Goal: Task Accomplishment & Management: Complete application form

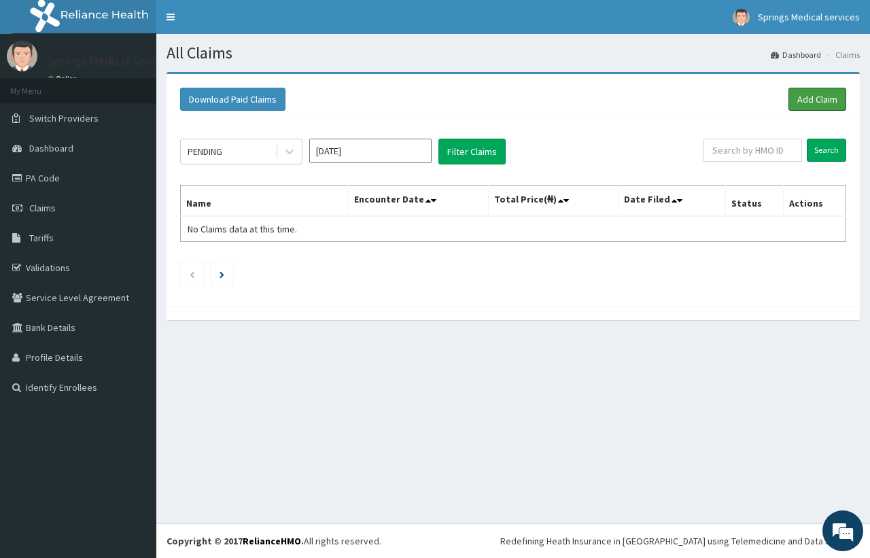
click at [800, 110] on link "Add Claim" at bounding box center [817, 99] width 58 height 23
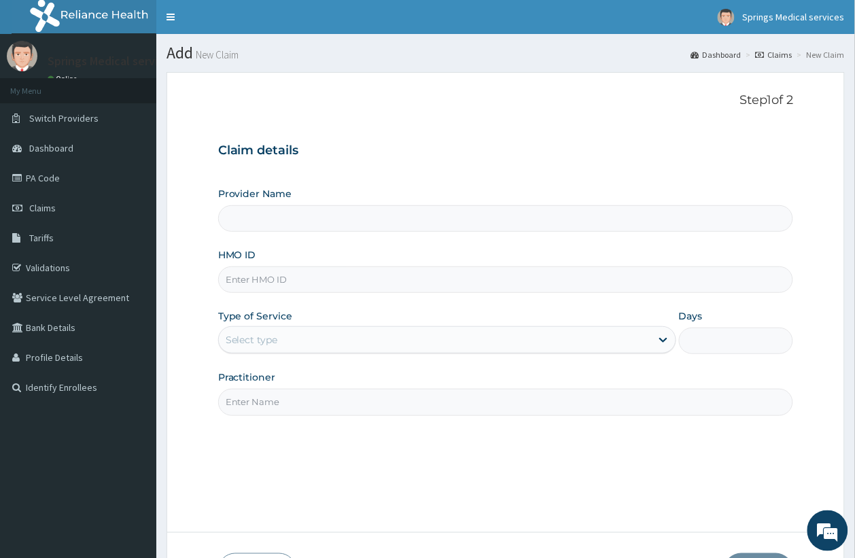
type input "Springs Medical Services Portharcourt"
paste input "SFA/10491/A"
type input "SFA/10491/A"
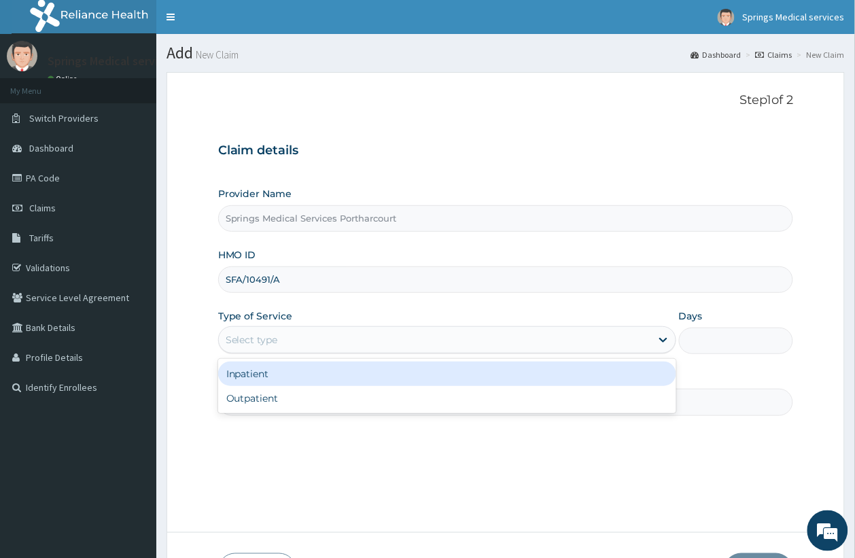
click at [262, 340] on div "Select type" at bounding box center [252, 340] width 52 height 14
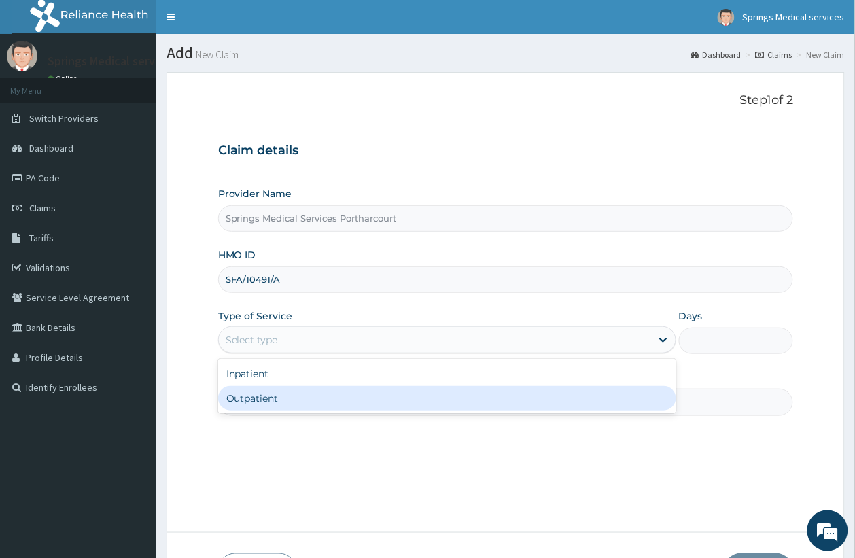
click at [249, 394] on div "Outpatient" at bounding box center [447, 398] width 458 height 24
type input "1"
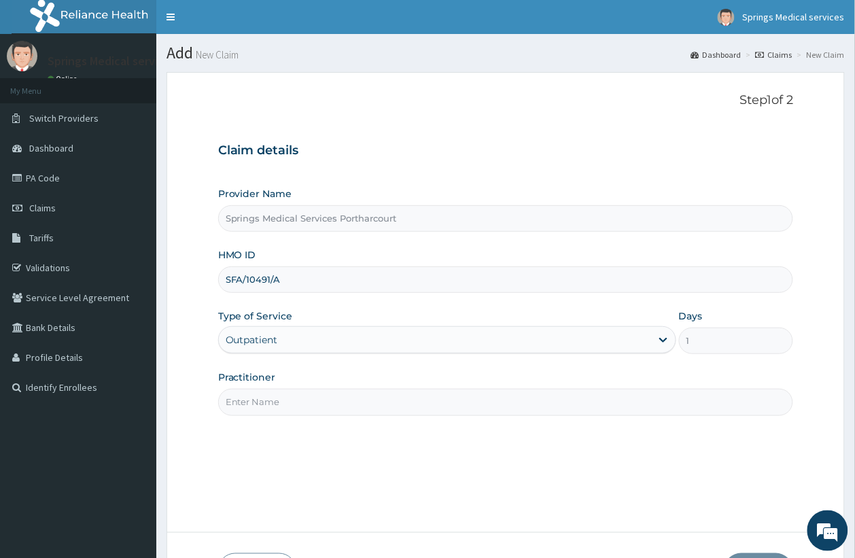
click at [282, 408] on input "Practitioner" at bounding box center [506, 402] width 576 height 27
type input "Tony"
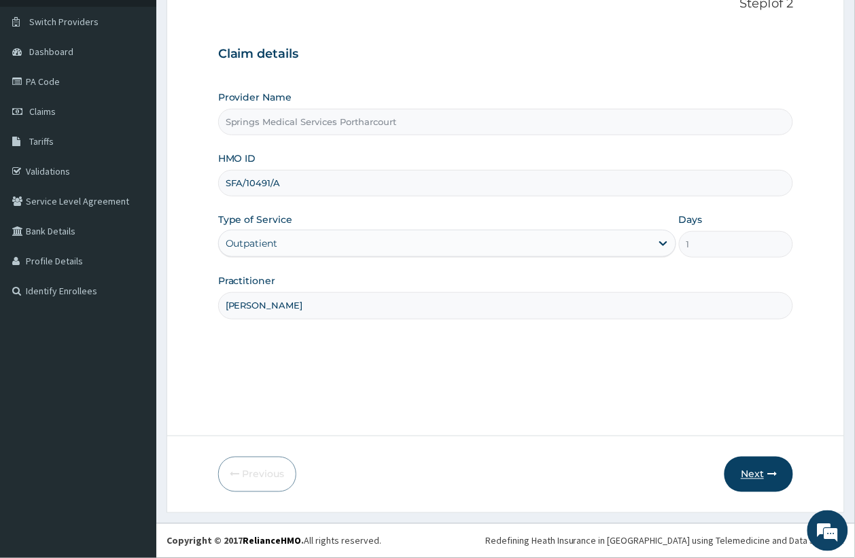
click at [763, 474] on button "Next" at bounding box center [758, 474] width 69 height 35
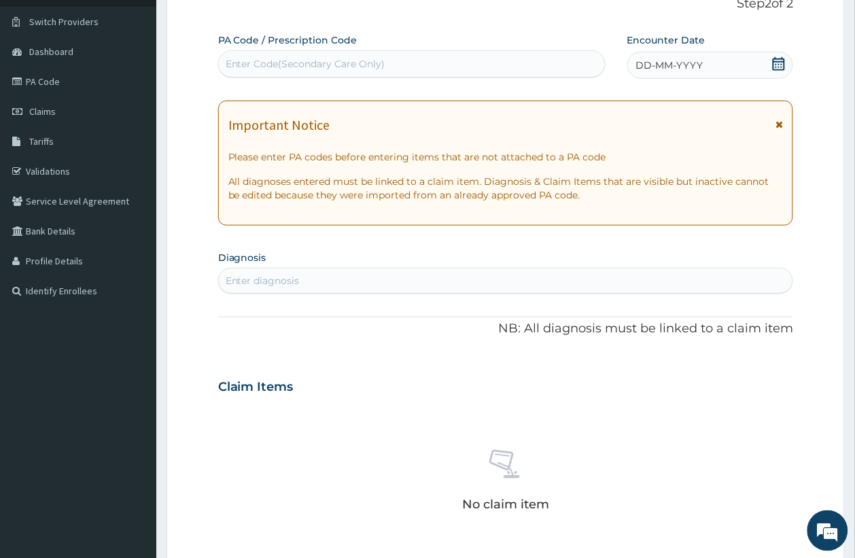
scroll to position [0, 0]
click at [338, 59] on div "Enter Code(Secondary Care Only)" at bounding box center [306, 64] width 160 height 14
paste input "PA/4D0CB1"
type input "PA/4D0CB1"
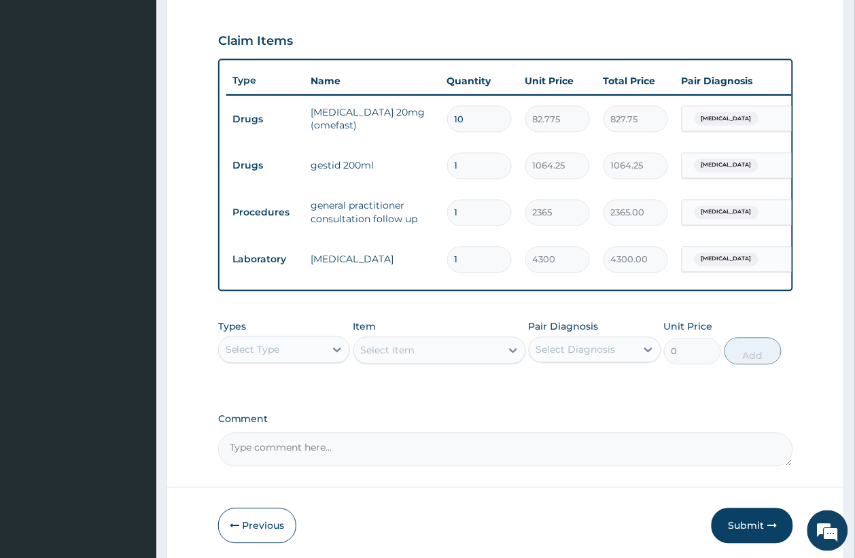
scroll to position [512, 0]
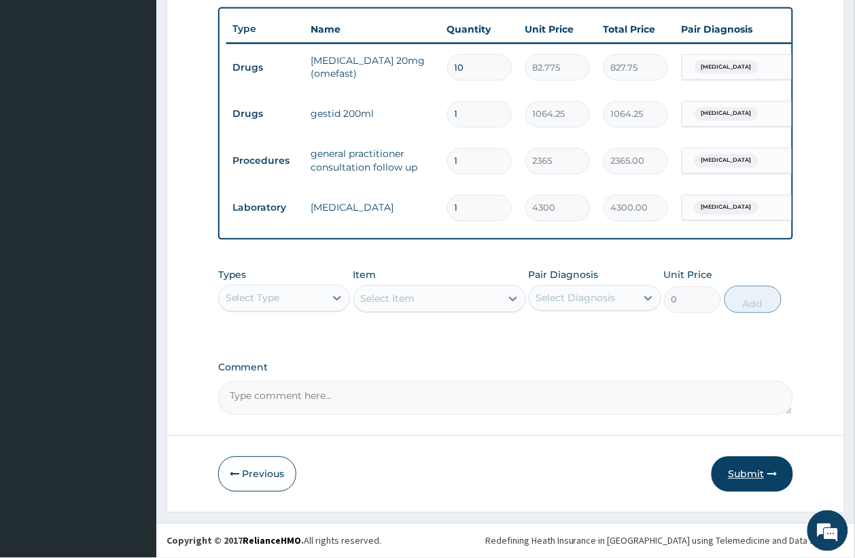
click at [750, 474] on button "Submit" at bounding box center [753, 474] width 82 height 35
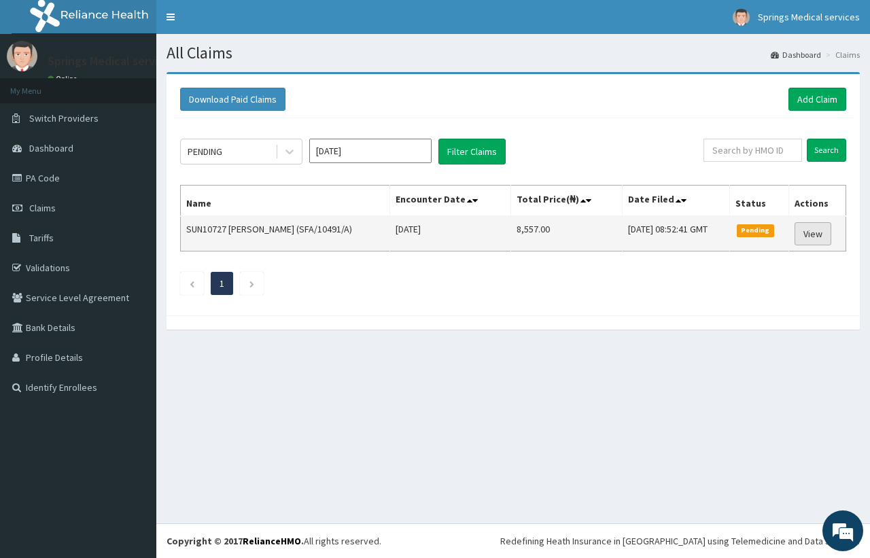
click at [820, 238] on link "View" at bounding box center [812, 233] width 37 height 23
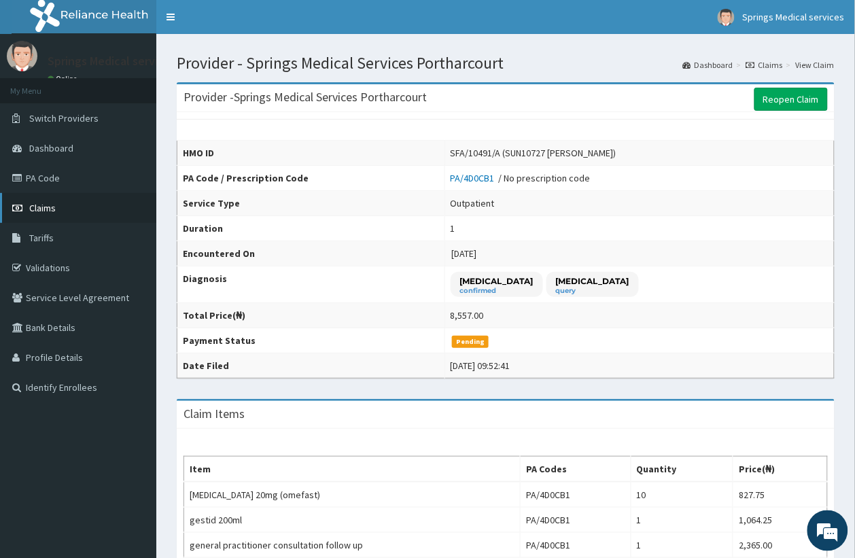
click at [36, 199] on link "Claims" at bounding box center [78, 208] width 156 height 30
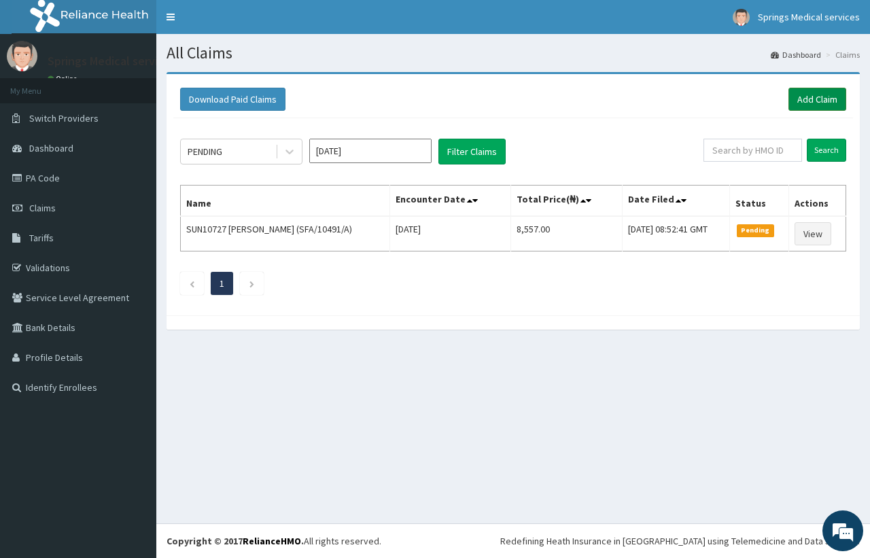
click at [794, 106] on link "Add Claim" at bounding box center [817, 99] width 58 height 23
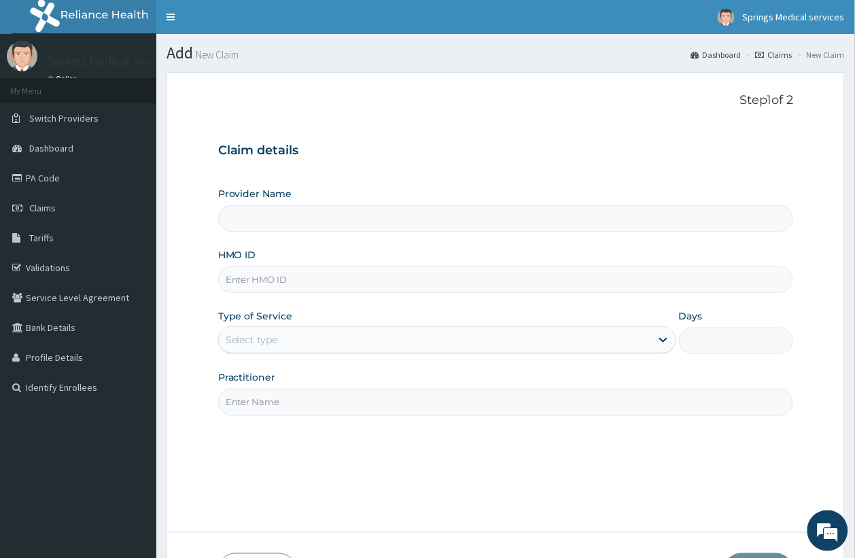
type input "Springs Medical Services Portharcourt"
paste input "SFA/14216/A"
type input "SFA/14216/A"
click at [311, 341] on div "Select type" at bounding box center [435, 340] width 432 height 22
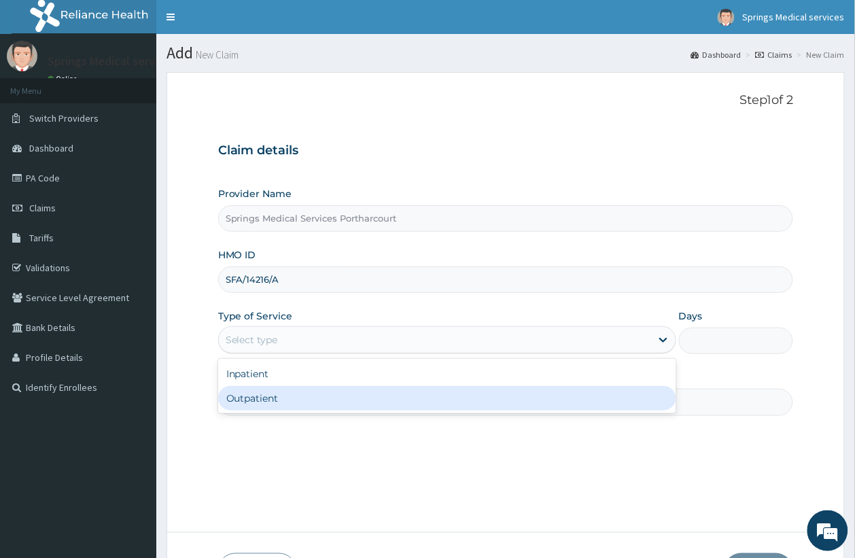
click at [251, 400] on div "Outpatient" at bounding box center [447, 398] width 458 height 24
type input "1"
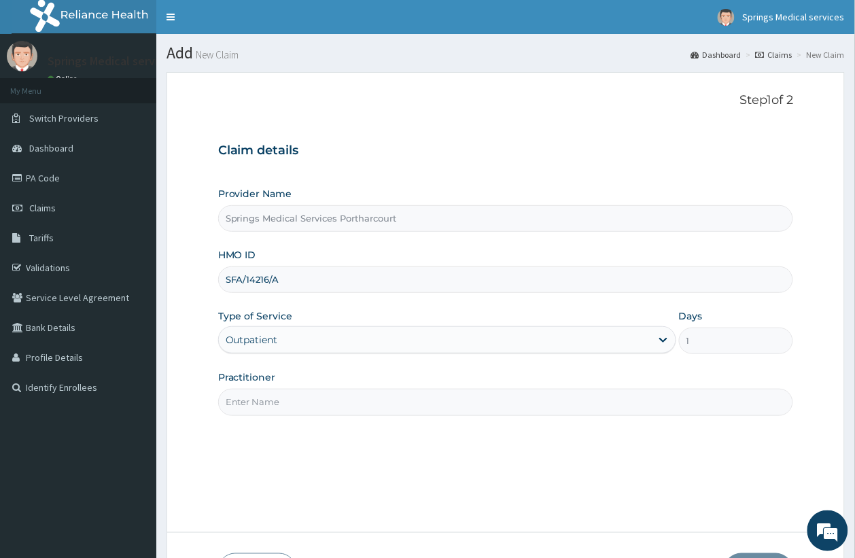
click at [257, 404] on input "Practitioner" at bounding box center [506, 402] width 576 height 27
type input "Tony"
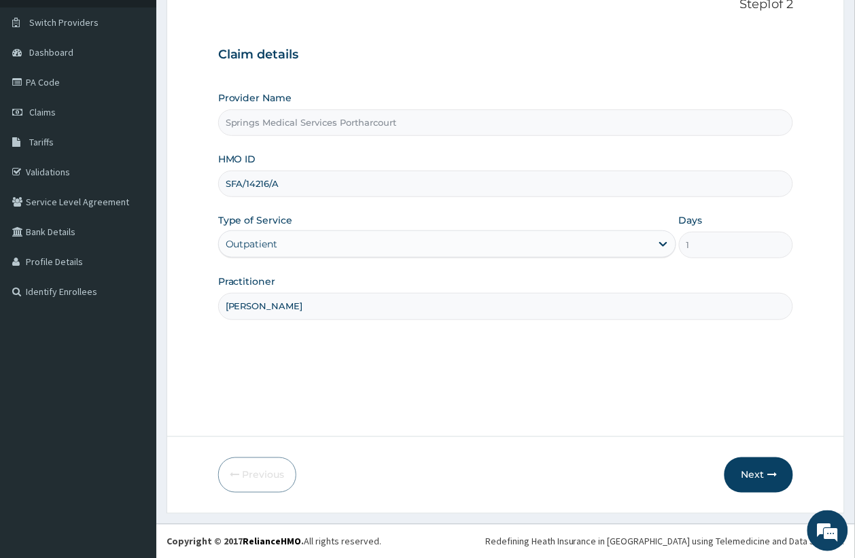
scroll to position [97, 0]
click at [760, 461] on button "Next" at bounding box center [758, 474] width 69 height 35
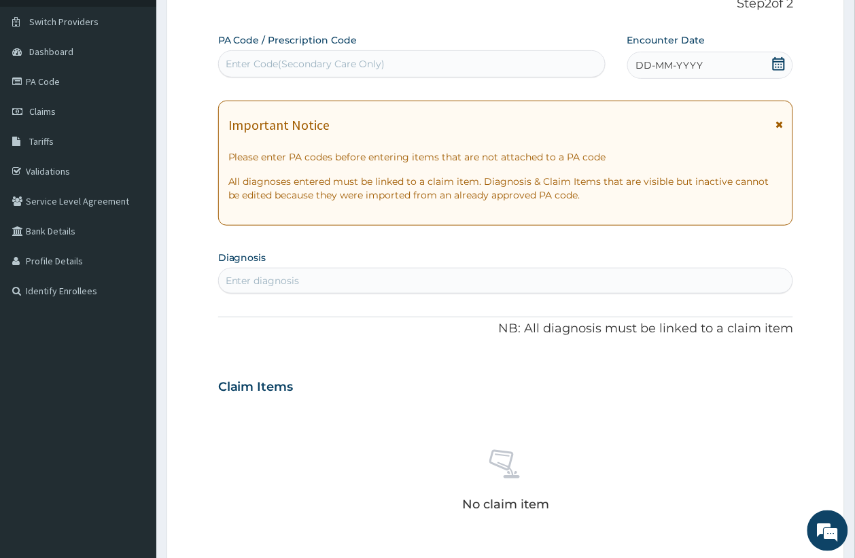
scroll to position [0, 0]
click at [272, 62] on div "Enter Code(Secondary Care Only)" at bounding box center [306, 64] width 160 height 14
paste input "PA/24AAD0"
type input "PA/24AAD0"
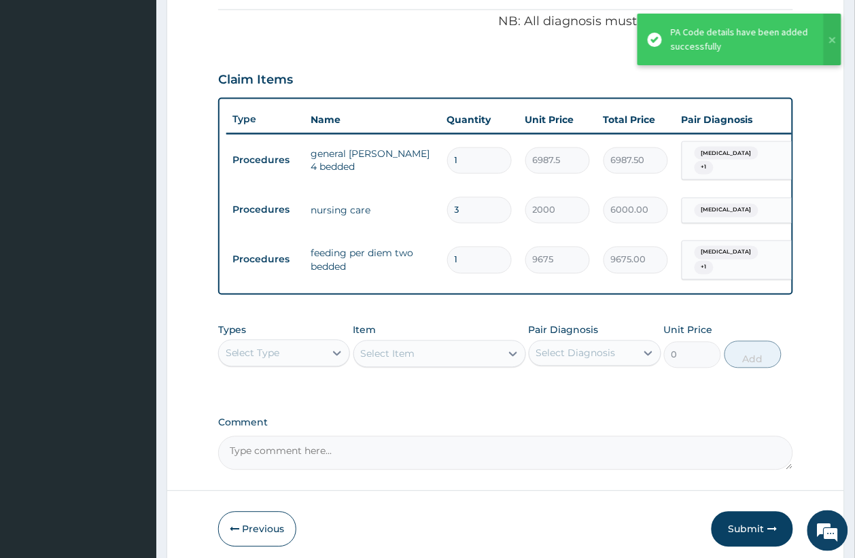
scroll to position [453, 0]
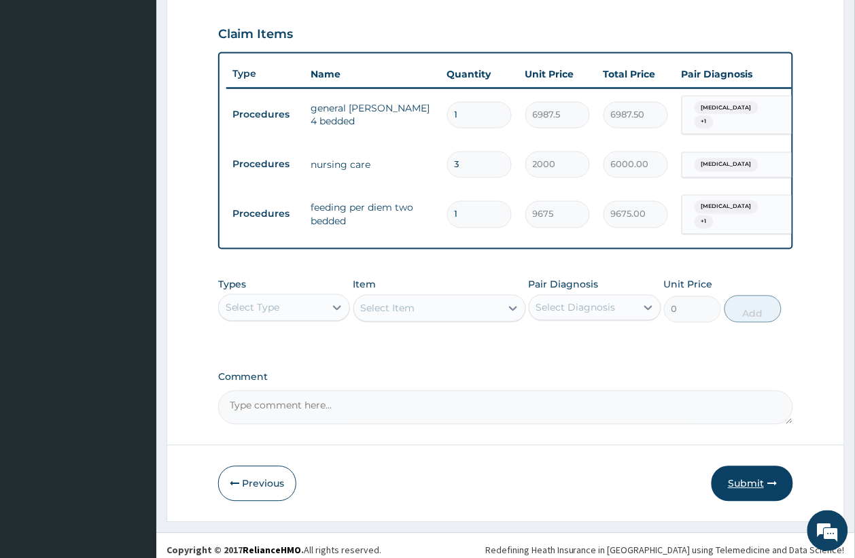
click at [737, 483] on button "Submit" at bounding box center [753, 483] width 82 height 35
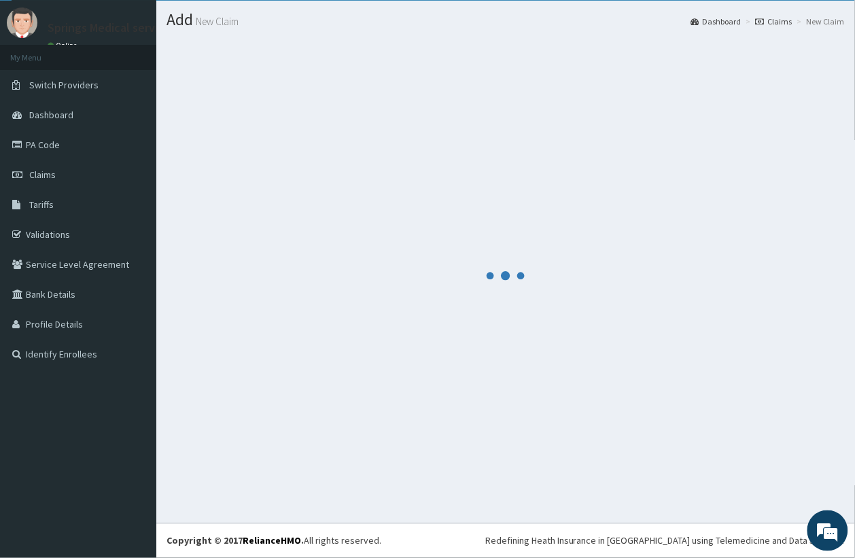
scroll to position [34, 0]
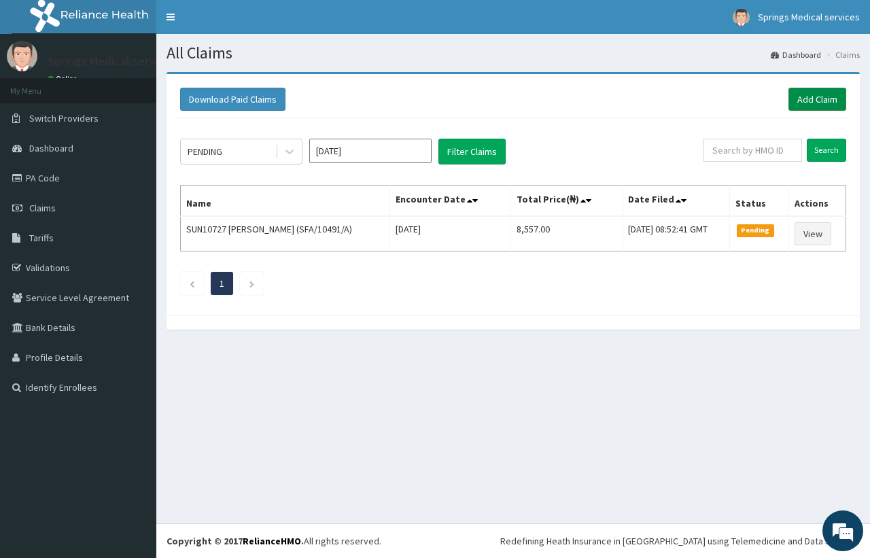
click at [796, 93] on link "Add Claim" at bounding box center [817, 99] width 58 height 23
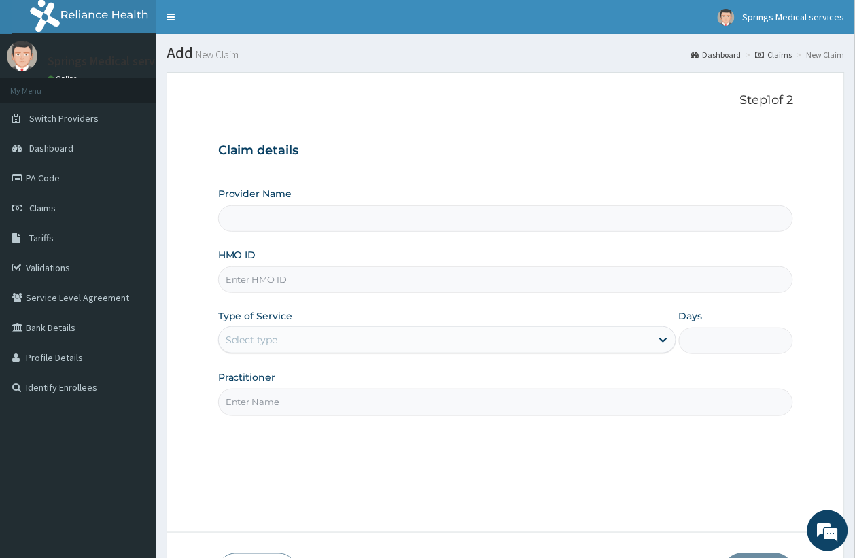
type input "Springs Medical Services Portharcourt"
drag, startPoint x: 245, startPoint y: 280, endPoint x: 53, endPoint y: 180, distance: 216.7
click at [53, 180] on link "PA Code" at bounding box center [78, 178] width 156 height 30
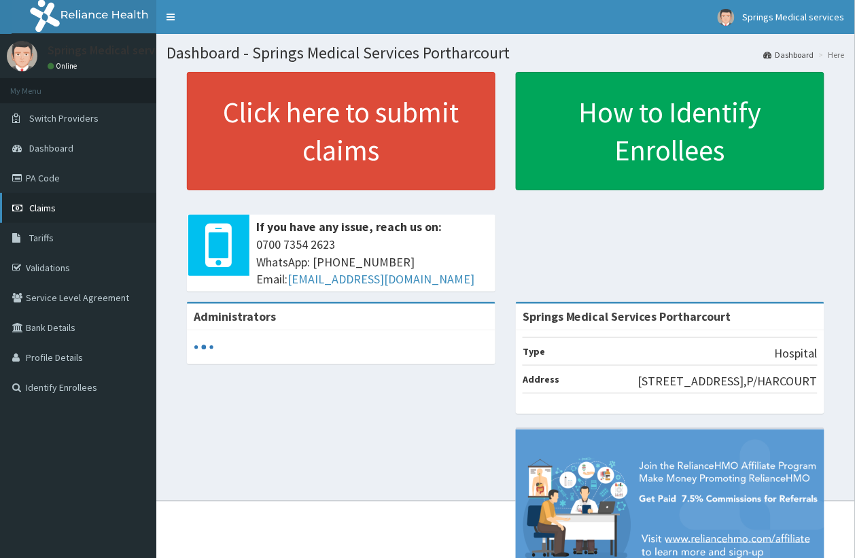
click at [82, 212] on link "Claims" at bounding box center [78, 208] width 156 height 30
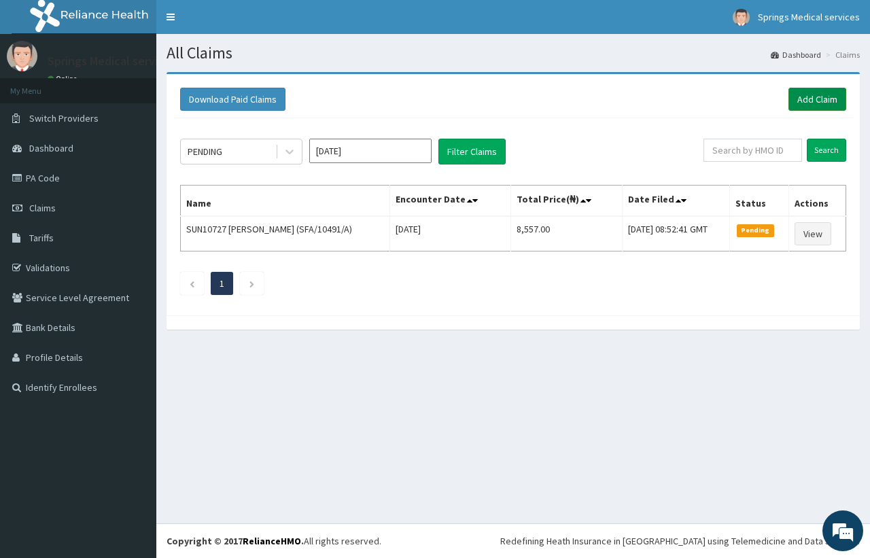
click at [804, 97] on link "Add Claim" at bounding box center [817, 99] width 58 height 23
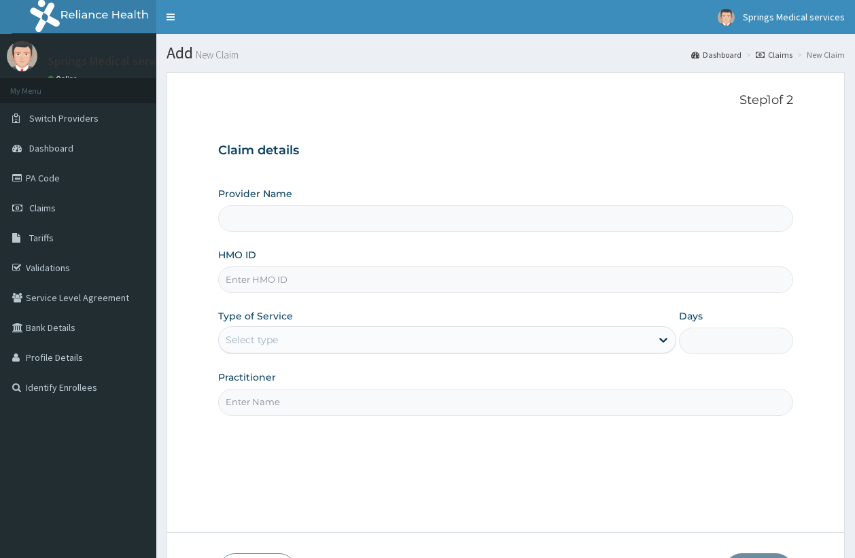
type input "Springs Medical Services Portharcourt"
paste input "CII/10048/F"
type input "CII/10048/F"
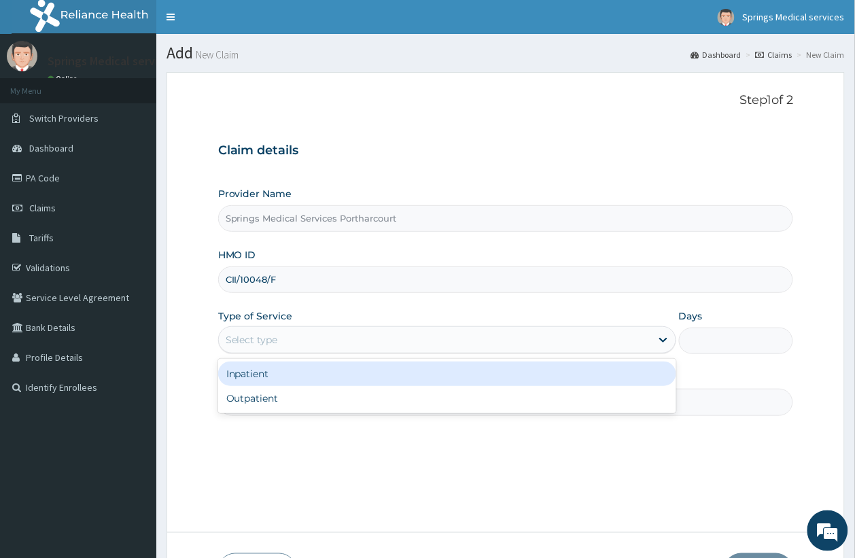
click at [313, 340] on div "Select type" at bounding box center [435, 340] width 432 height 22
click at [283, 371] on div "Inpatient" at bounding box center [447, 374] width 458 height 24
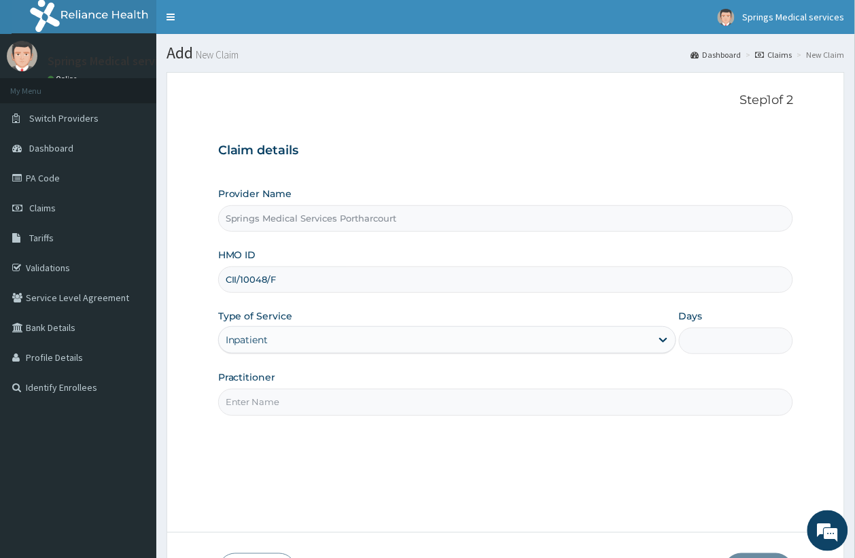
click at [281, 402] on input "Practitioner" at bounding box center [506, 402] width 576 height 27
type input "[PERSON_NAME]"
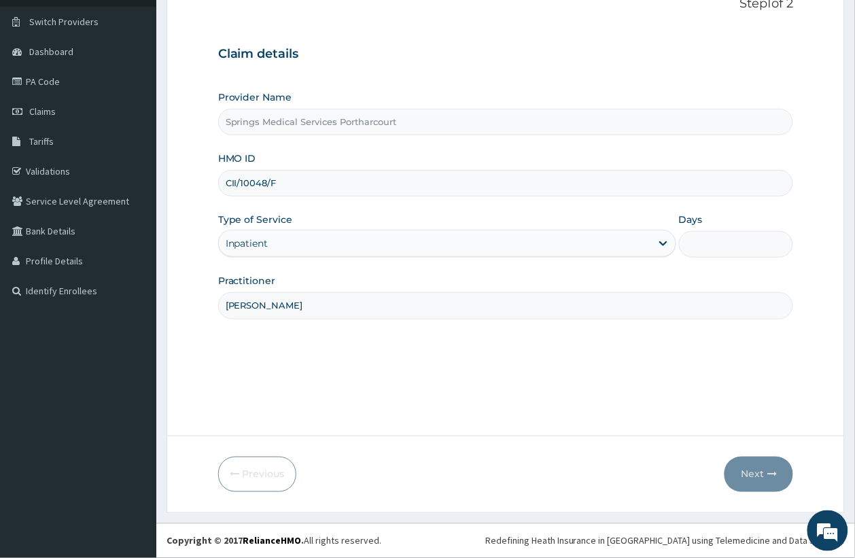
click at [697, 241] on input "Days" at bounding box center [736, 244] width 115 height 27
type input "3"
click at [748, 477] on button "Next" at bounding box center [758, 474] width 69 height 35
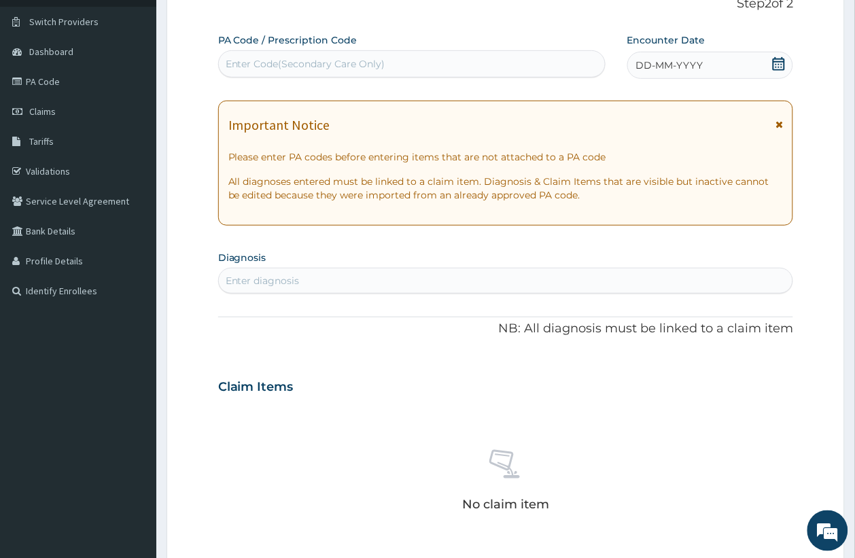
click at [276, 66] on div "Enter Code(Secondary Care Only)" at bounding box center [306, 64] width 160 height 14
paste input "PA/5426A6"
type input "PA/5426A6"
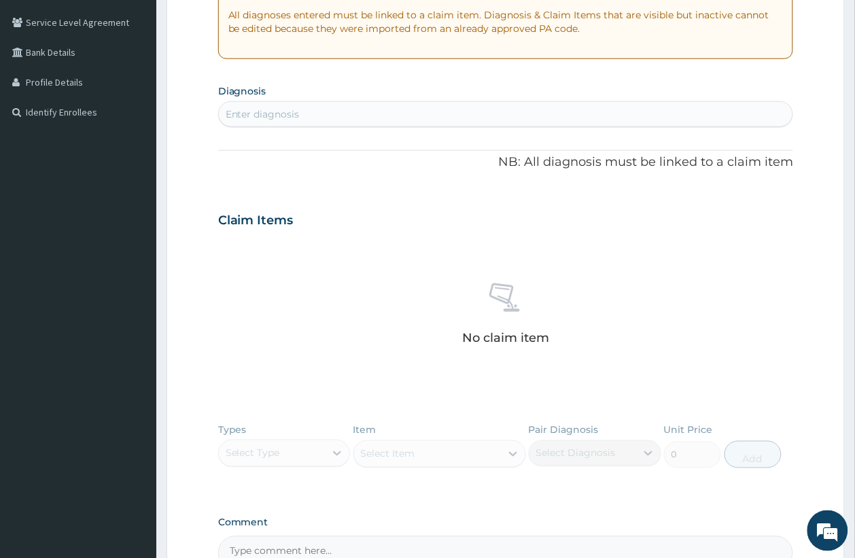
scroll to position [432, 0]
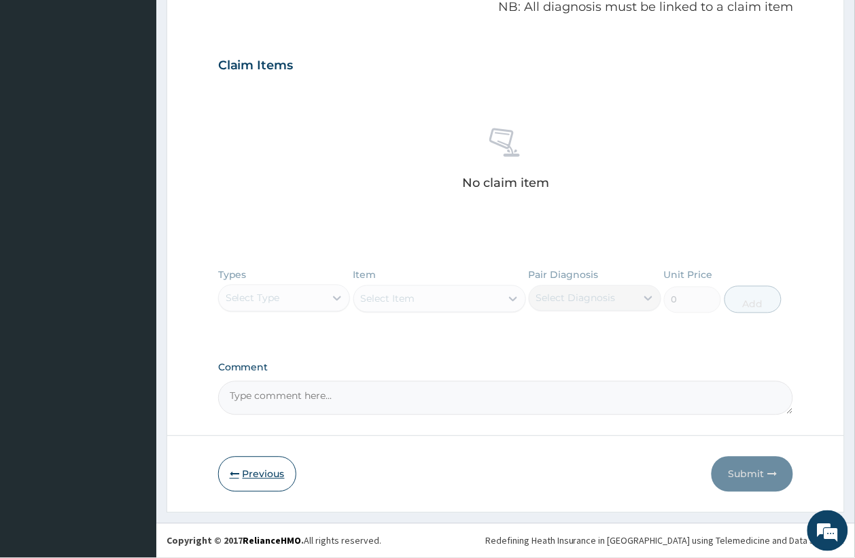
click at [256, 470] on button "Previous" at bounding box center [257, 474] width 78 height 35
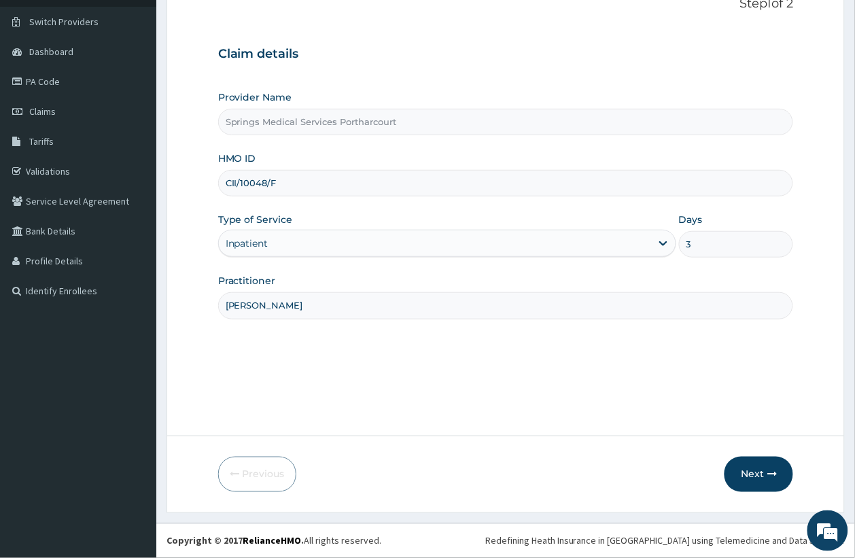
drag, startPoint x: 291, startPoint y: 184, endPoint x: 198, endPoint y: 182, distance: 92.4
click at [199, 182] on form "Step 1 of 2 Claim details Provider Name Springs Medical Services Portharcourt H…" at bounding box center [506, 245] width 678 height 538
click at [776, 479] on button "Next" at bounding box center [758, 474] width 69 height 35
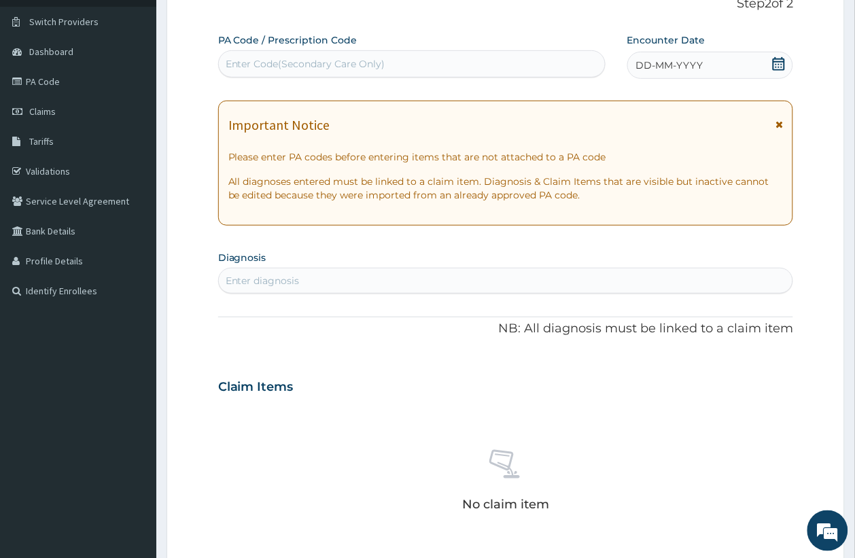
click at [334, 63] on div "Enter Code(Secondary Care Only)" at bounding box center [306, 64] width 160 height 14
paste input "PA/05CB03"
type input "PA/05CB03"
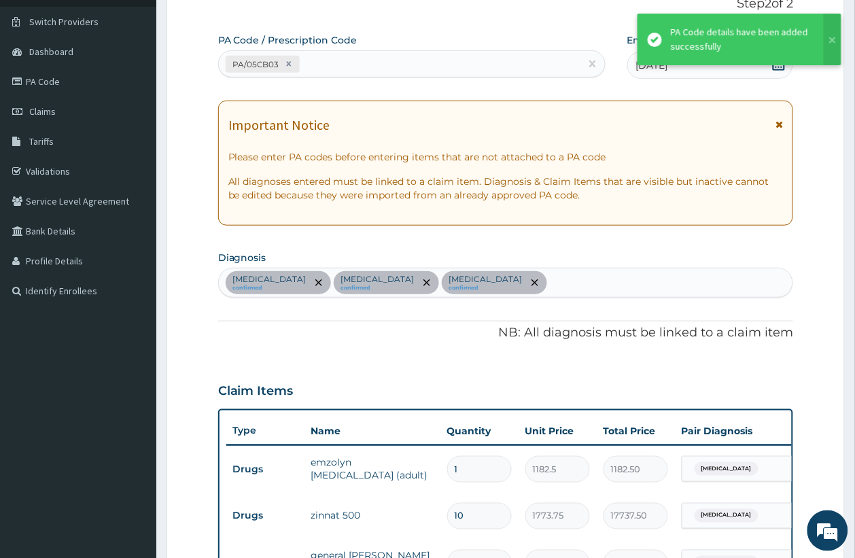
scroll to position [473, 0]
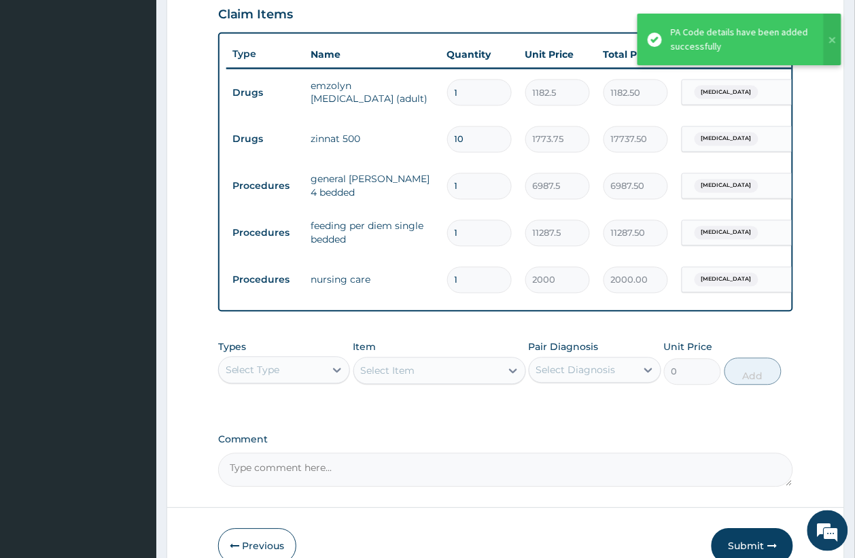
type input "0"
type input "0.00"
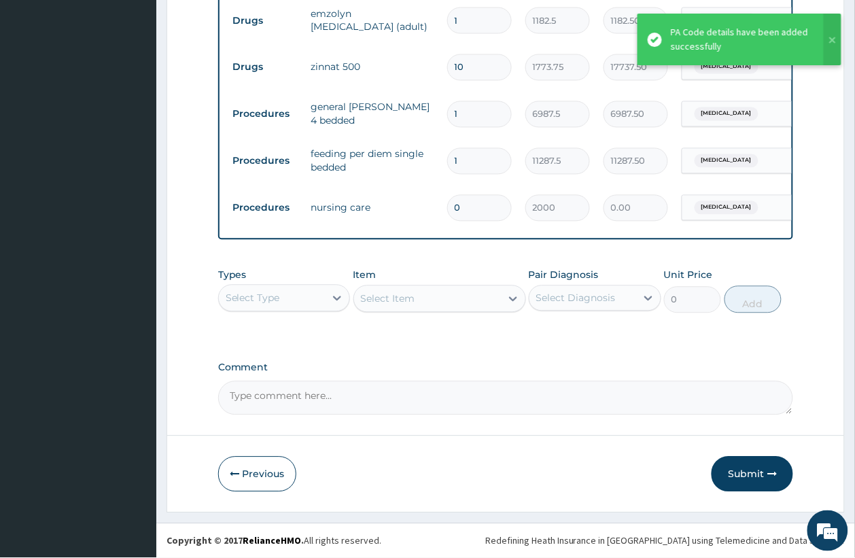
scroll to position [559, 0]
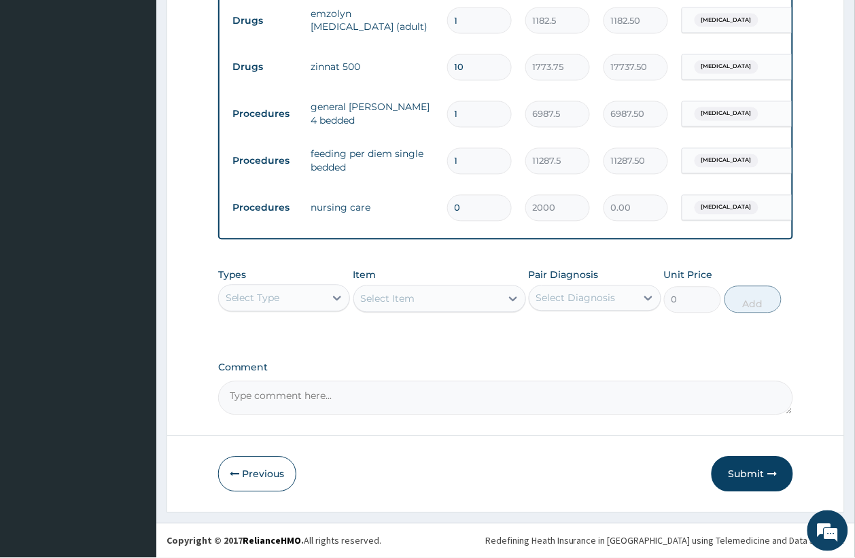
drag, startPoint x: 481, startPoint y: 194, endPoint x: 436, endPoint y: 194, distance: 44.9
click at [436, 194] on tr "Procedures nursing care 0 2000 0.00 [MEDICAL_DATA] Delete" at bounding box center [559, 208] width 666 height 47
type input "1"
type input "2000.00"
click at [754, 467] on button "Submit" at bounding box center [753, 474] width 82 height 35
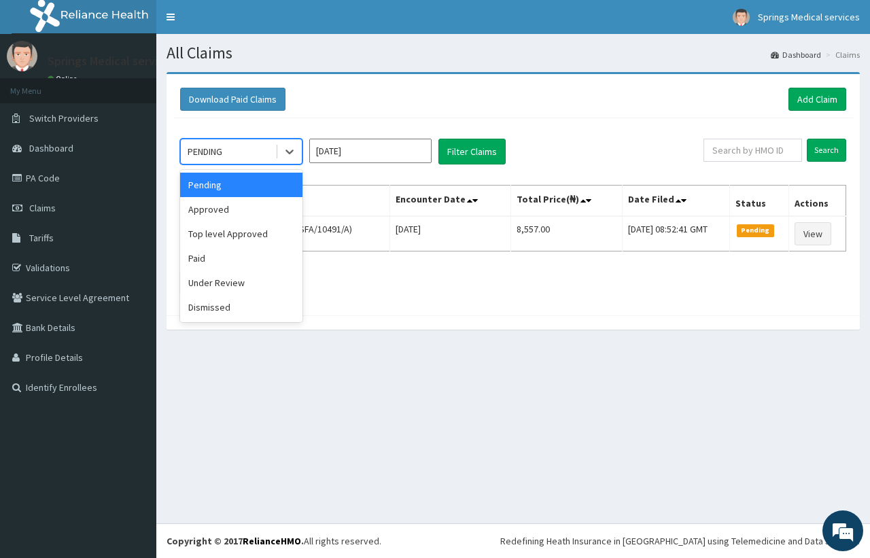
click at [263, 158] on div "PENDING" at bounding box center [228, 152] width 94 height 22
click at [228, 213] on div "Approved" at bounding box center [241, 209] width 122 height 24
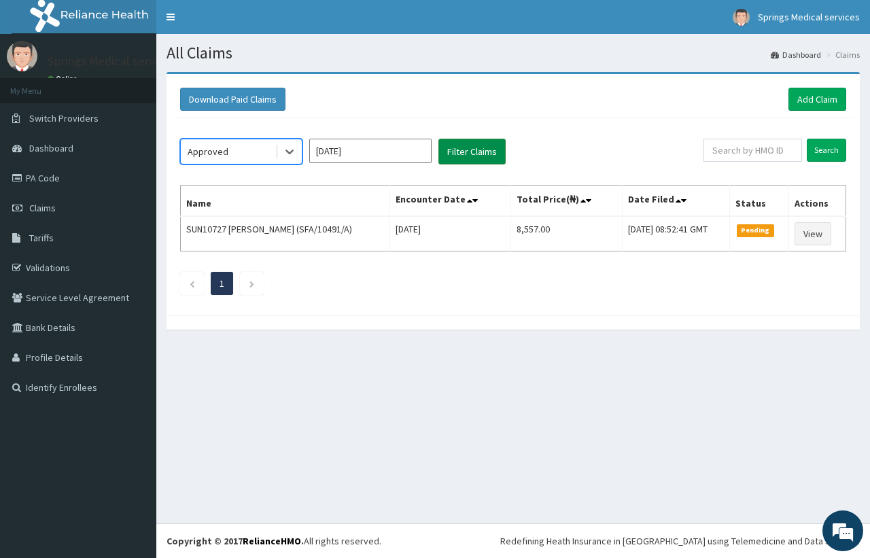
click at [476, 157] on button "Filter Claims" at bounding box center [471, 152] width 67 height 26
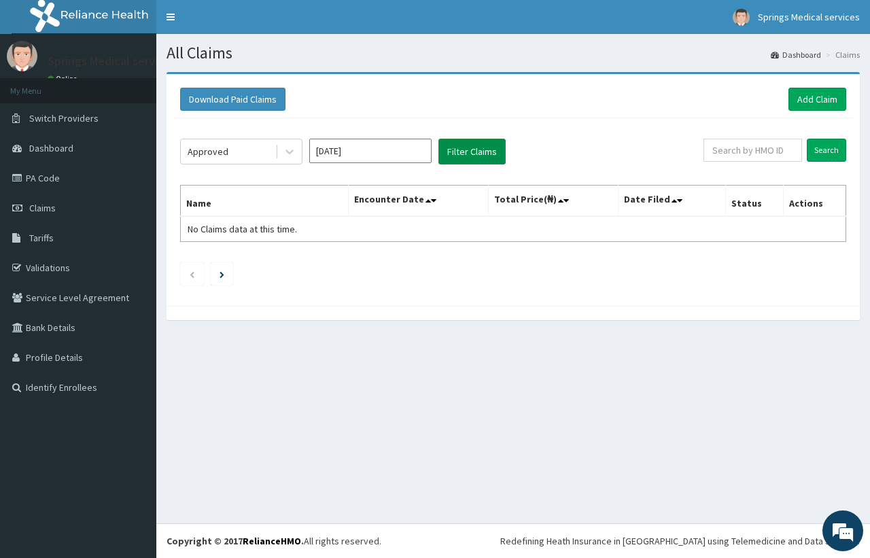
click at [468, 154] on button "Filter Claims" at bounding box center [471, 152] width 67 height 26
click at [269, 144] on div "Approved" at bounding box center [228, 152] width 94 height 22
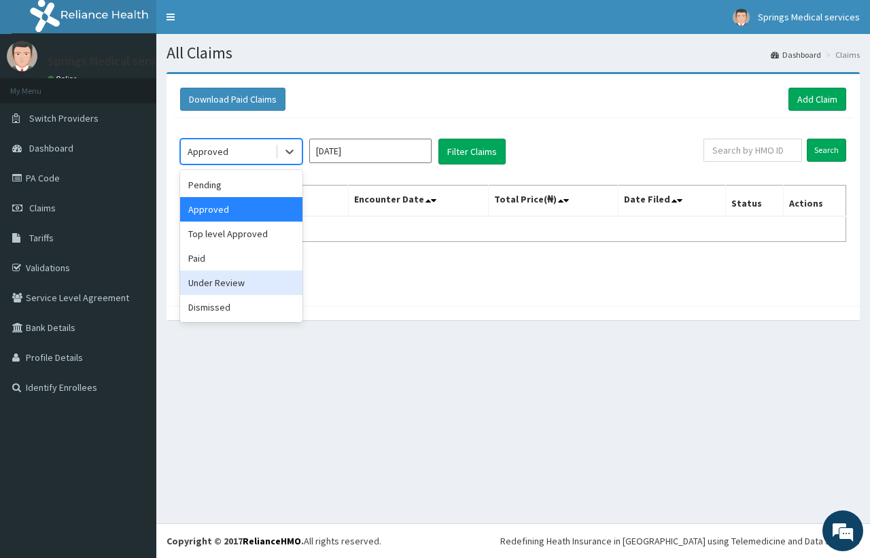
click at [248, 284] on div "Under Review" at bounding box center [241, 282] width 122 height 24
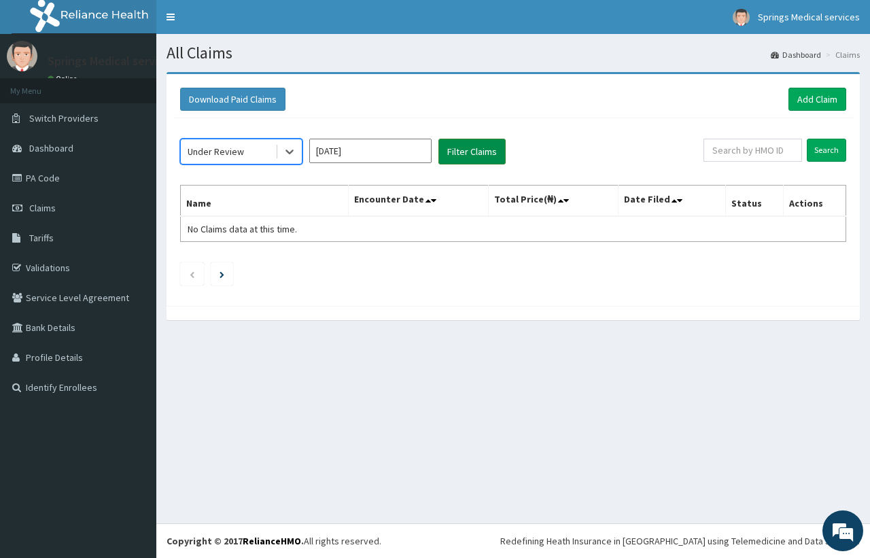
click at [453, 155] on button "Filter Claims" at bounding box center [471, 152] width 67 height 26
